Goal: Transaction & Acquisition: Download file/media

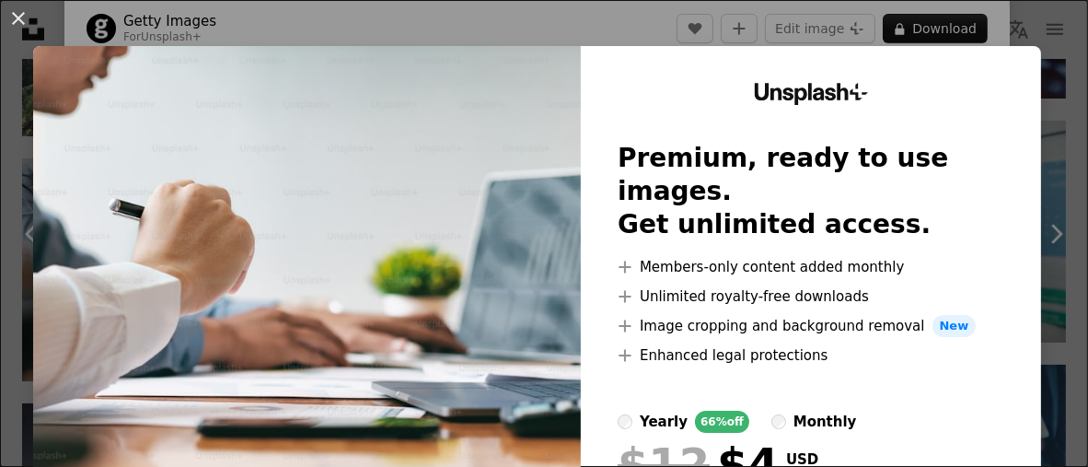
click at [882, 53] on div "Unsplash+ Premium, ready to use images. Get unlimited access. A plus sign Membe…" at bounding box center [811, 338] width 460 height 585
click at [29, 25] on button "An X shape" at bounding box center [18, 18] width 22 height 22
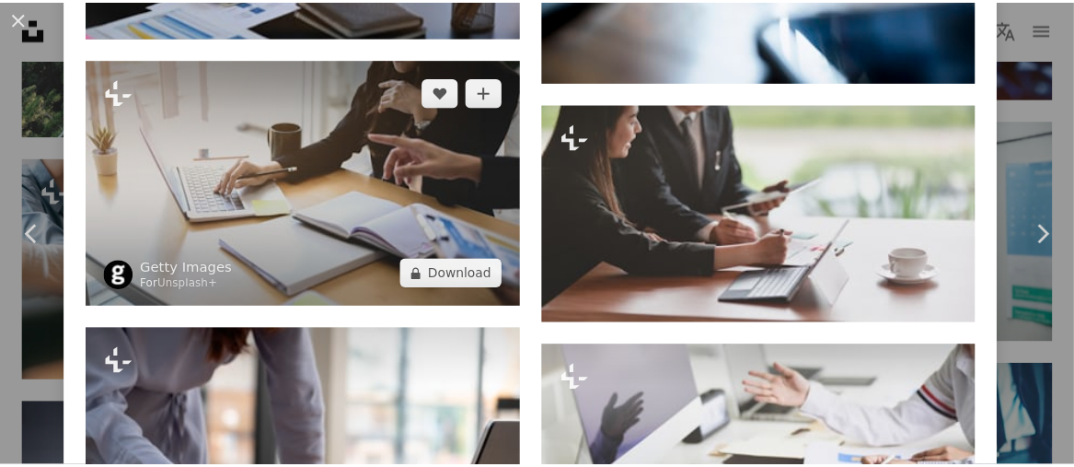
scroll to position [2015, 0]
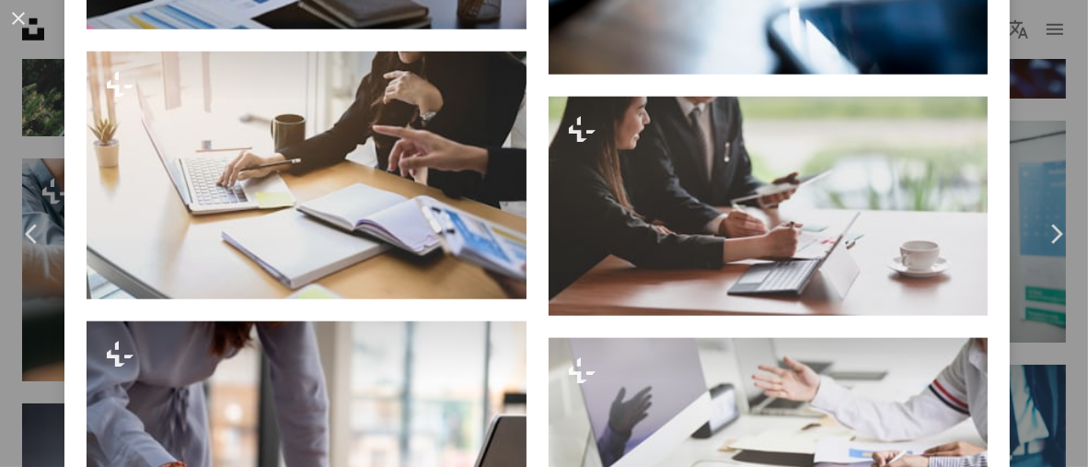
click at [1013, 31] on div "An X shape Chevron left Chevron right Getty Images For Unsplash+ A heart A plus…" at bounding box center [544, 233] width 1088 height 467
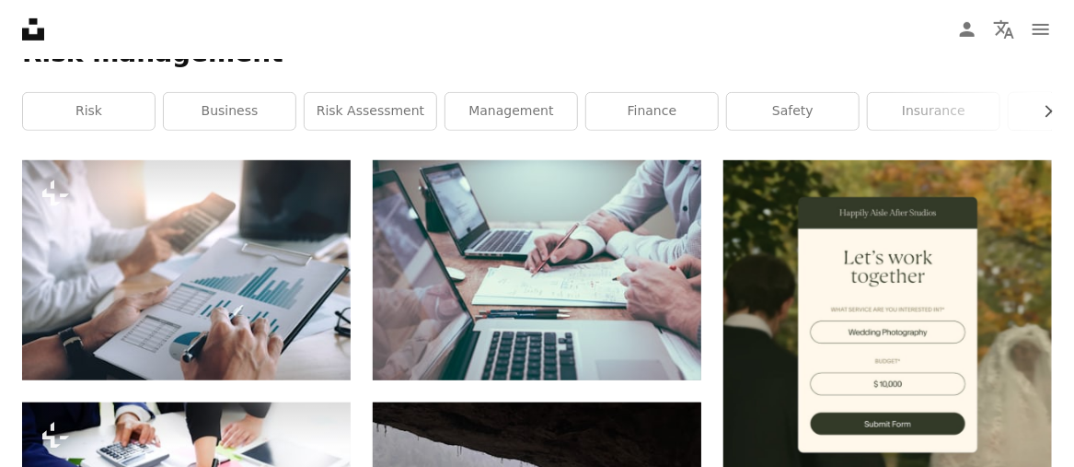
scroll to position [349, 0]
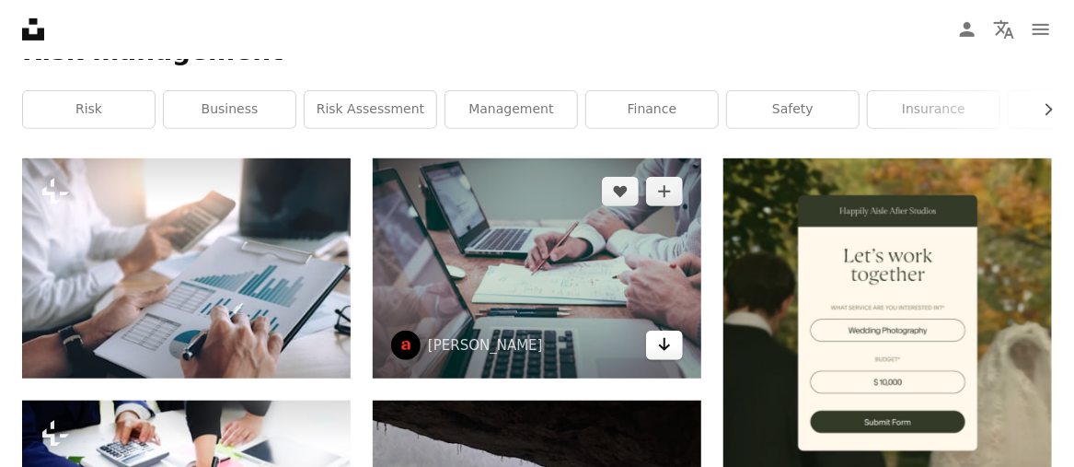
click at [665, 346] on icon "Download" at bounding box center [665, 344] width 12 height 13
